Goal: Communication & Community: Answer question/provide support

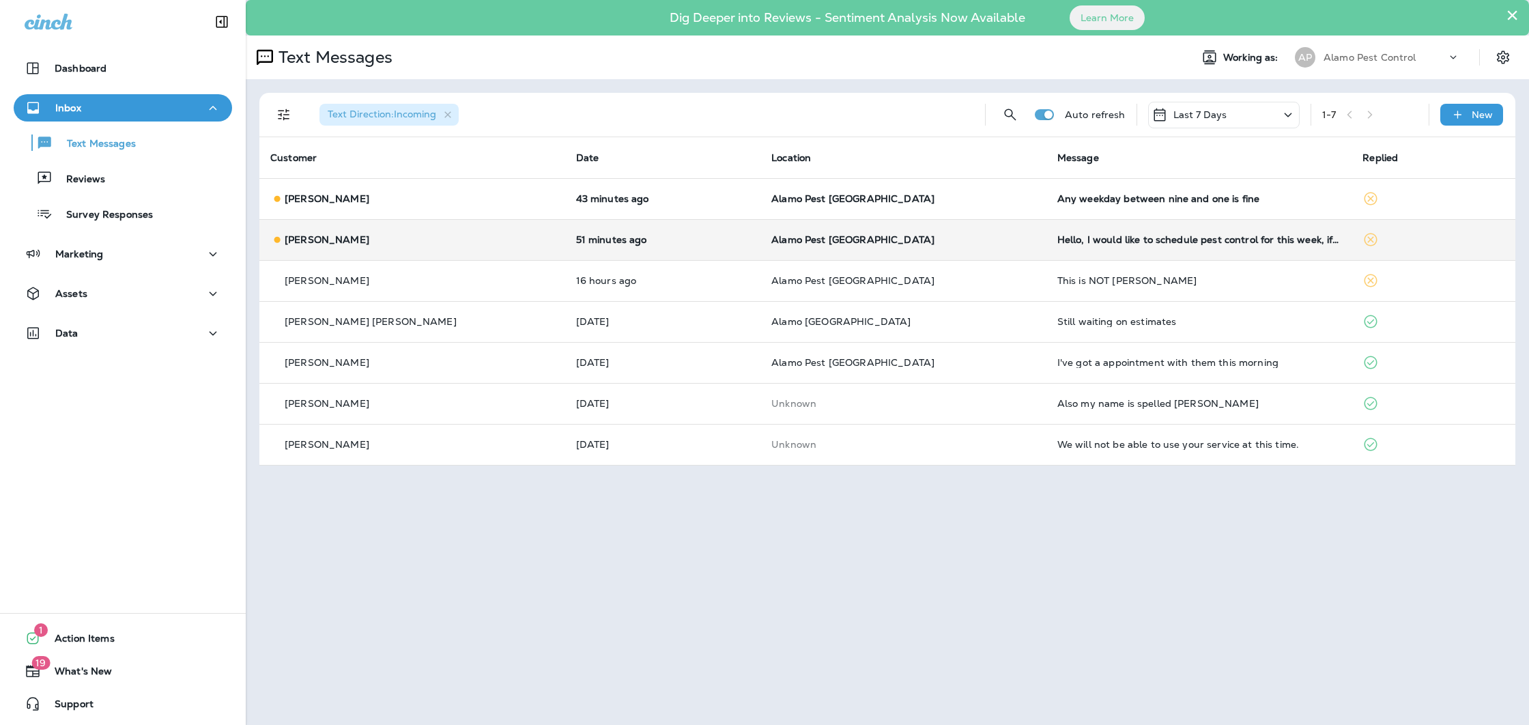
click at [1231, 244] on div "Hello, I would like to schedule pest control for this week, if possible." at bounding box center [1200, 239] width 284 height 11
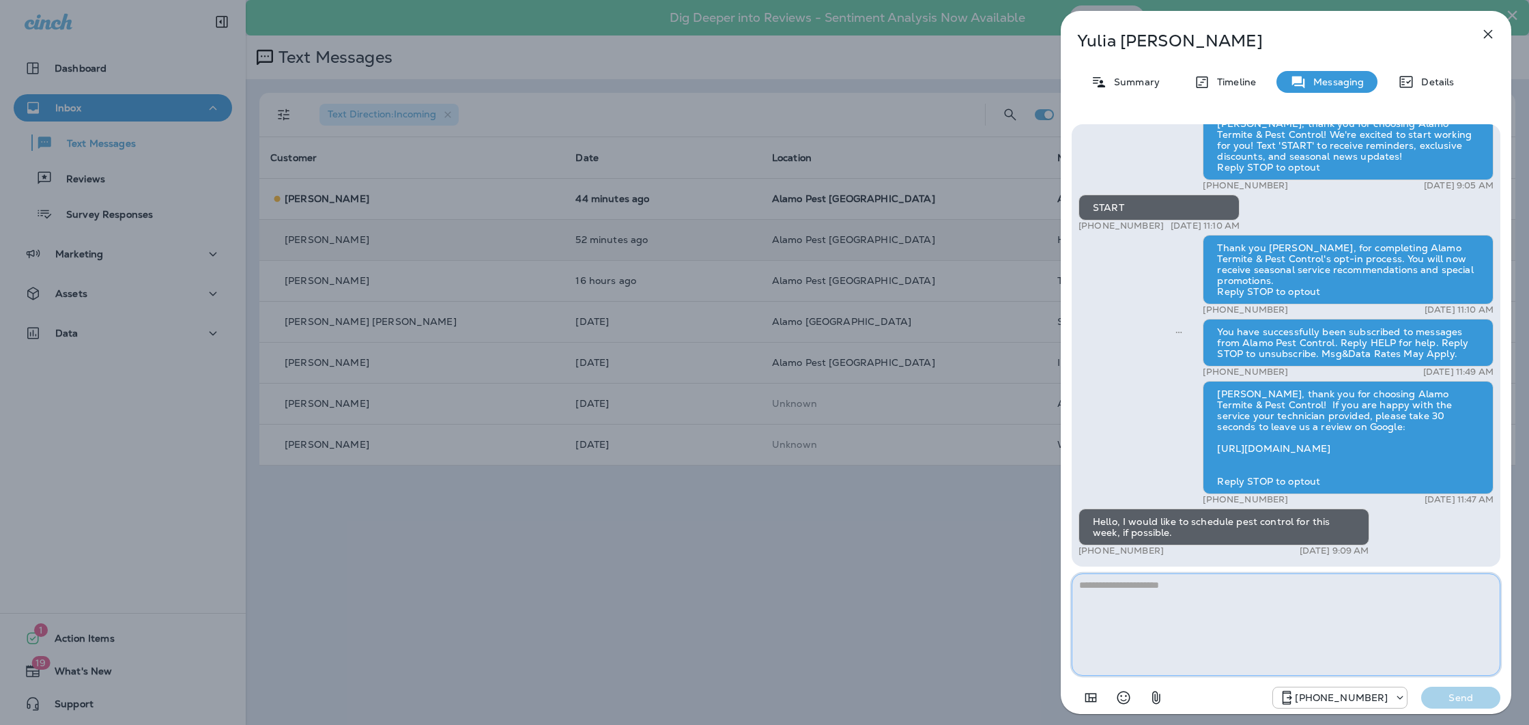
click at [1210, 613] on textarea at bounding box center [1286, 624] width 429 height 102
type textarea "**********"
click at [1475, 687] on div "+18172046820 Send" at bounding box center [1286, 694] width 429 height 36
click at [1476, 696] on p "Send" at bounding box center [1460, 698] width 57 height 12
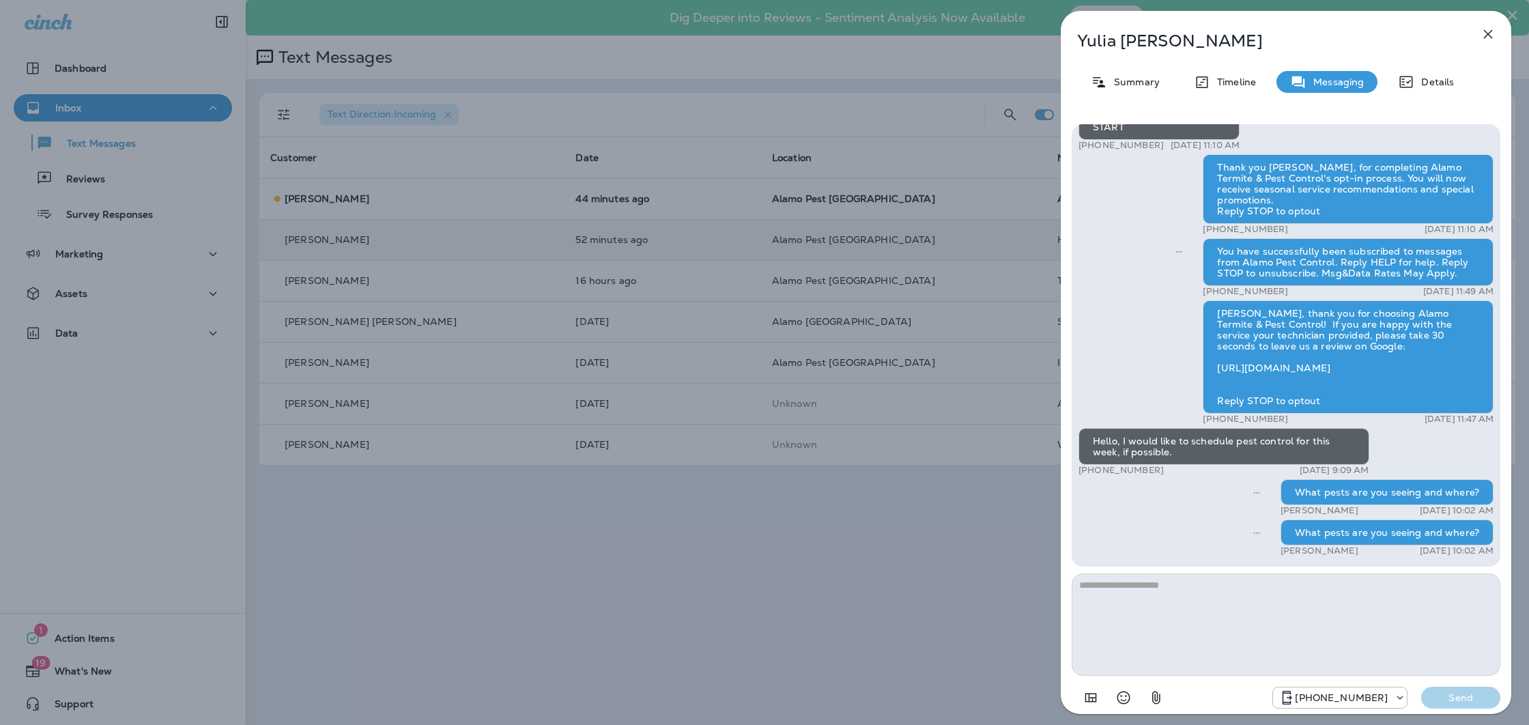
click at [1490, 31] on icon "button" at bounding box center [1488, 34] width 16 height 16
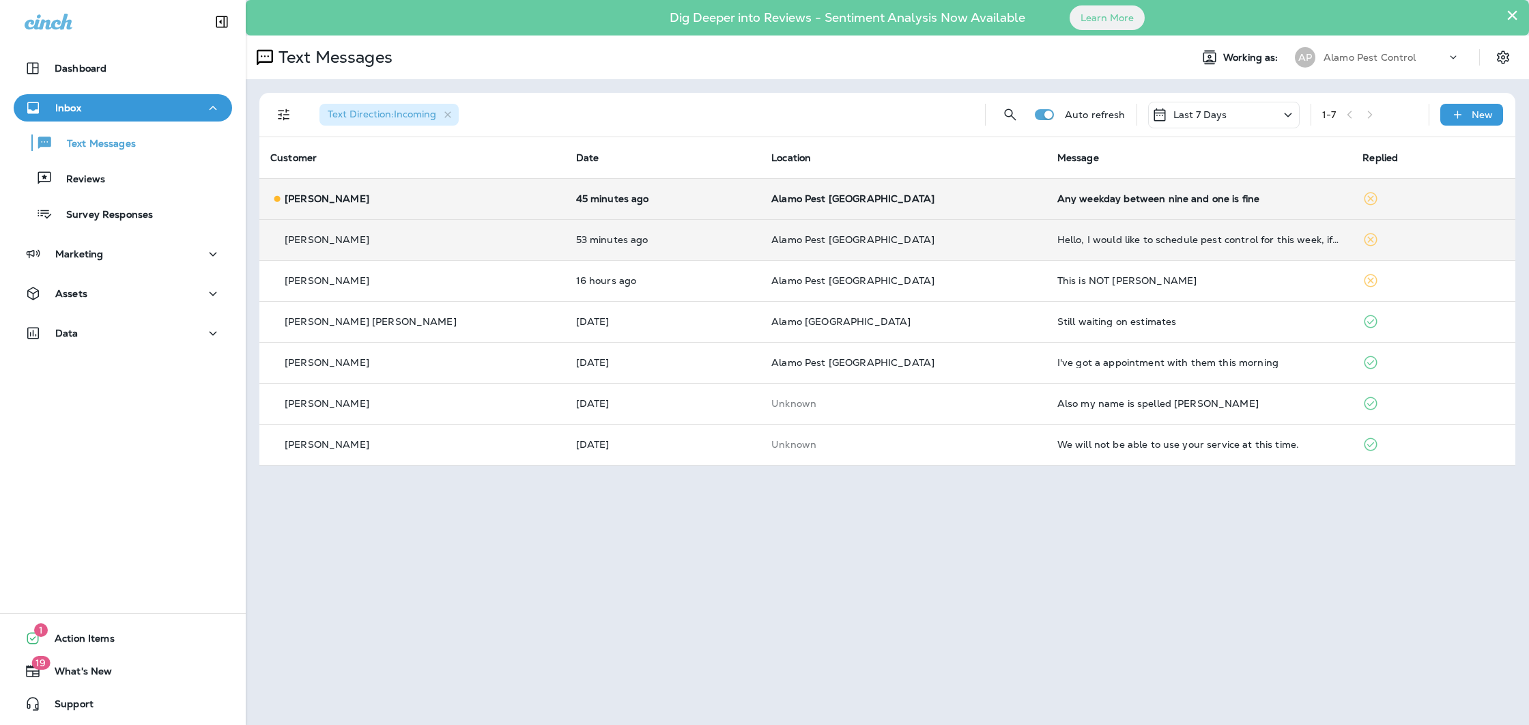
click at [1203, 203] on div "Any weekday between nine and one is fine" at bounding box center [1200, 198] width 284 height 11
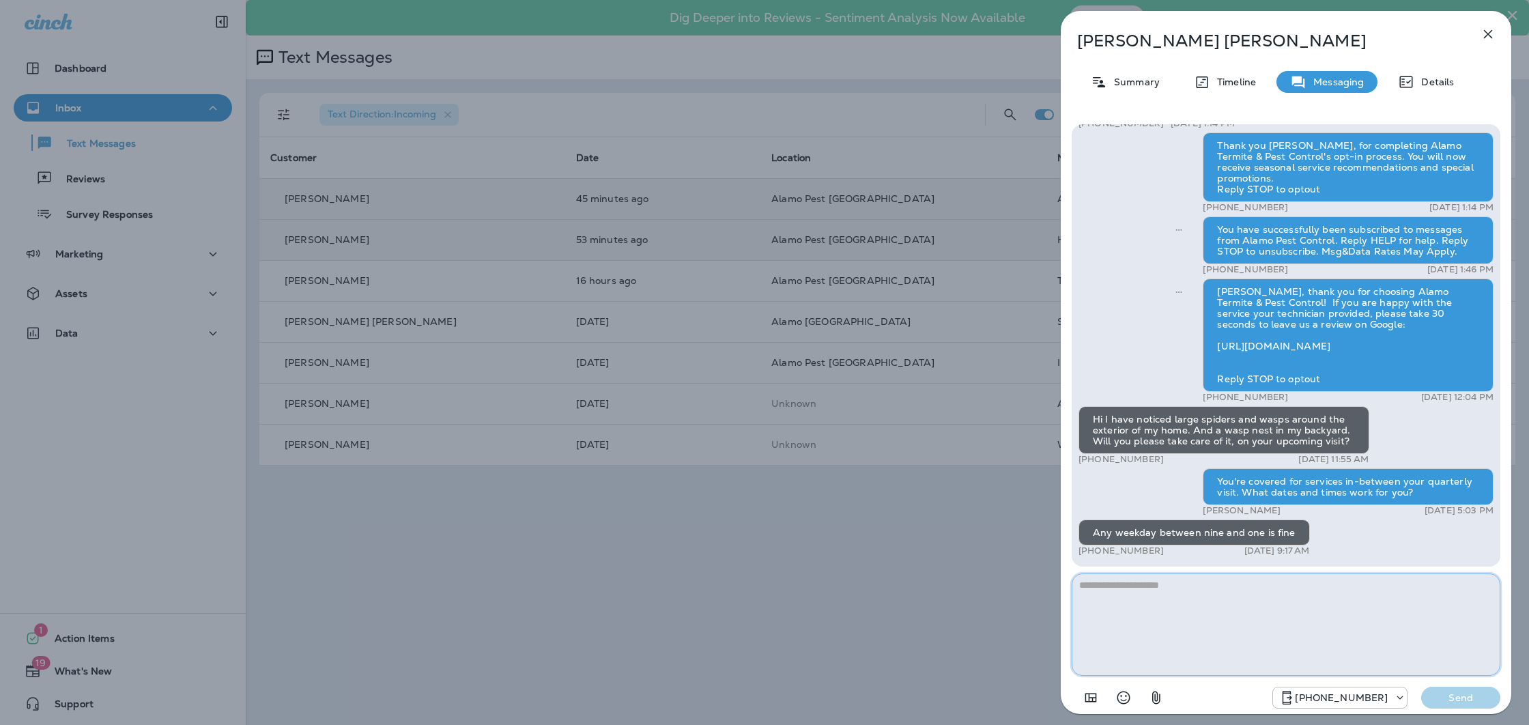
click at [1140, 594] on textarea at bounding box center [1286, 624] width 429 height 102
type textarea "**********"
click at [1462, 696] on p "Send" at bounding box center [1460, 698] width 57 height 12
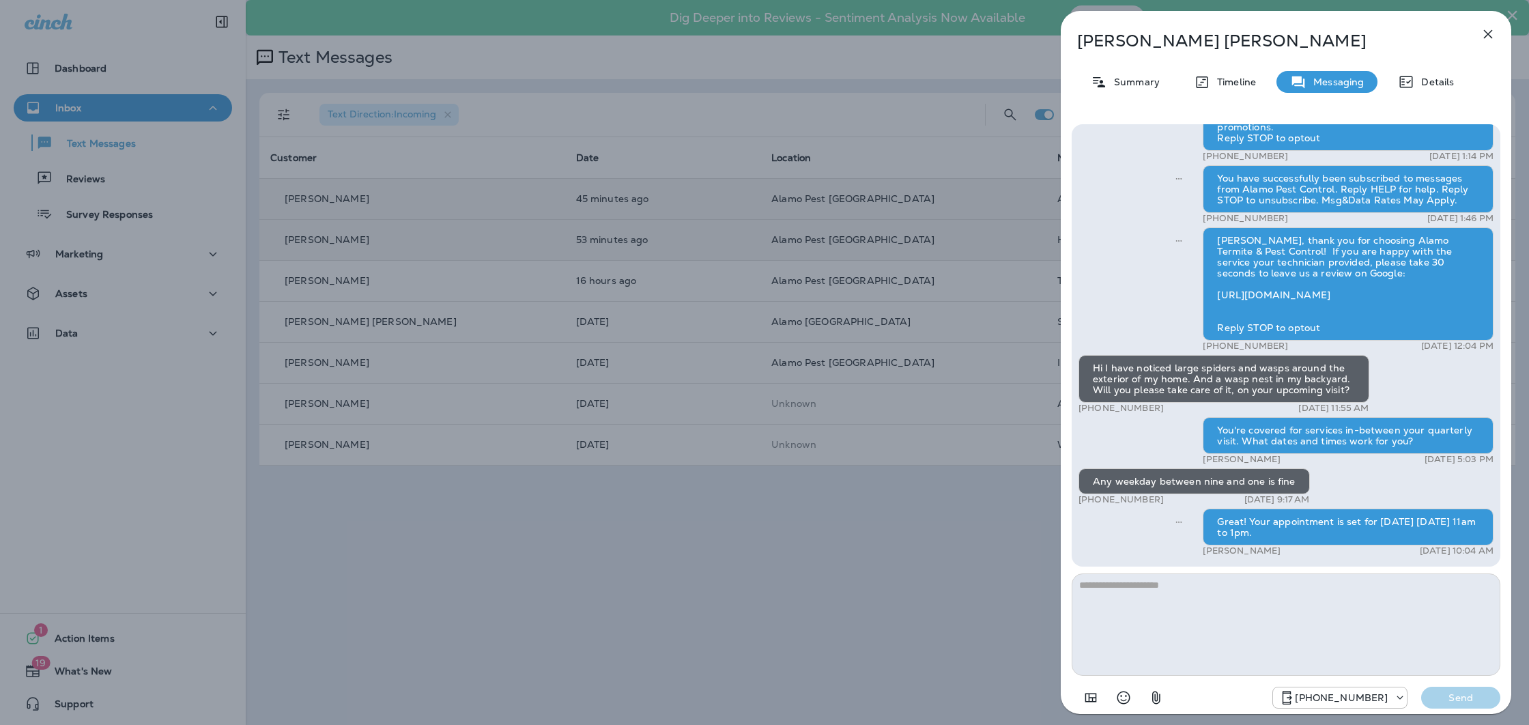
click at [1485, 36] on icon "button" at bounding box center [1488, 34] width 16 height 16
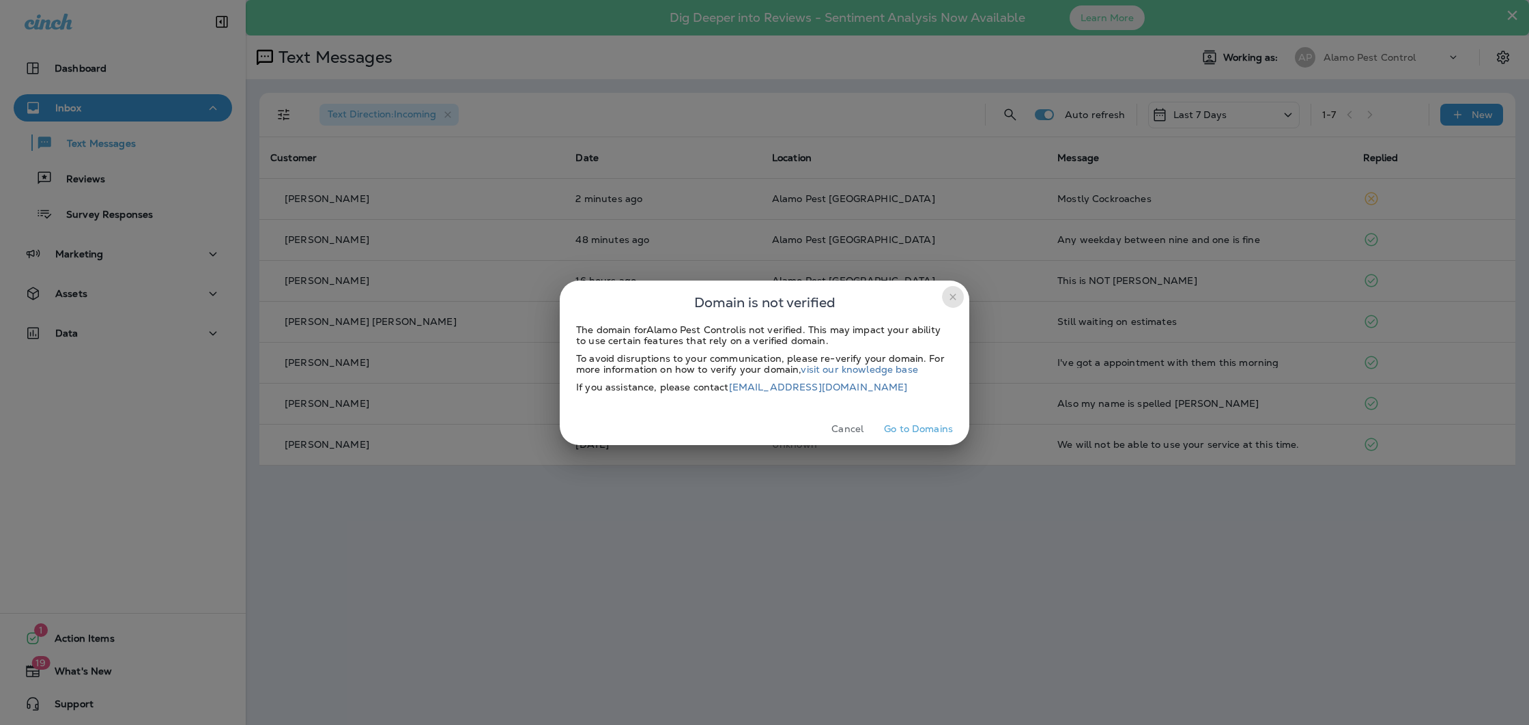
click at [949, 292] on icon "close" at bounding box center [953, 297] width 11 height 11
